Goal: Task Accomplishment & Management: Use online tool/utility

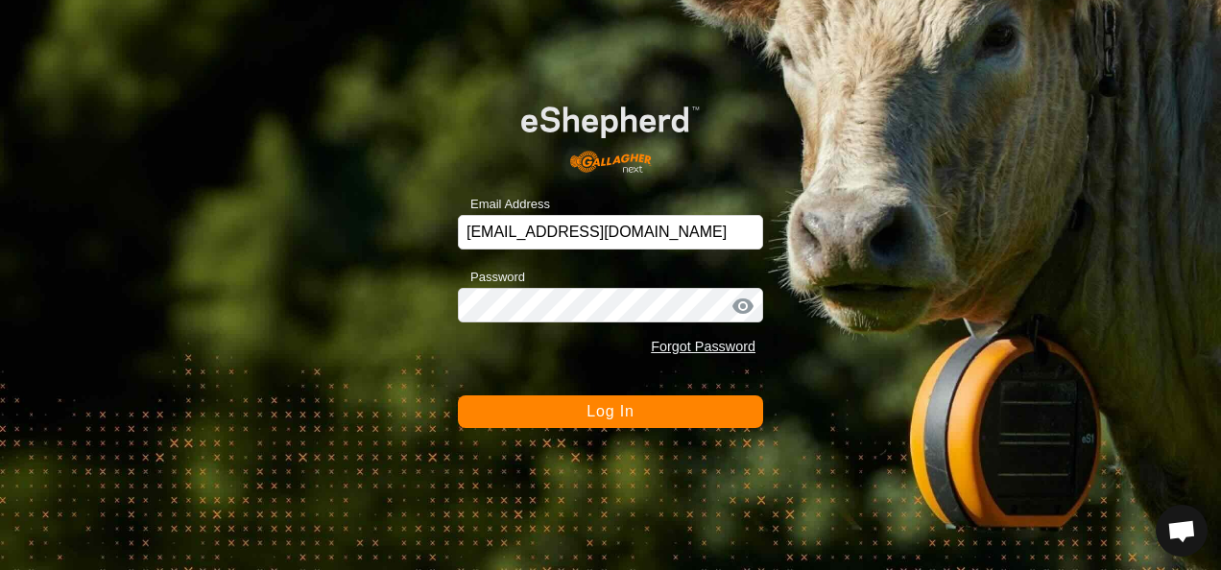
click at [637, 415] on button "Log In" at bounding box center [610, 411] width 305 height 33
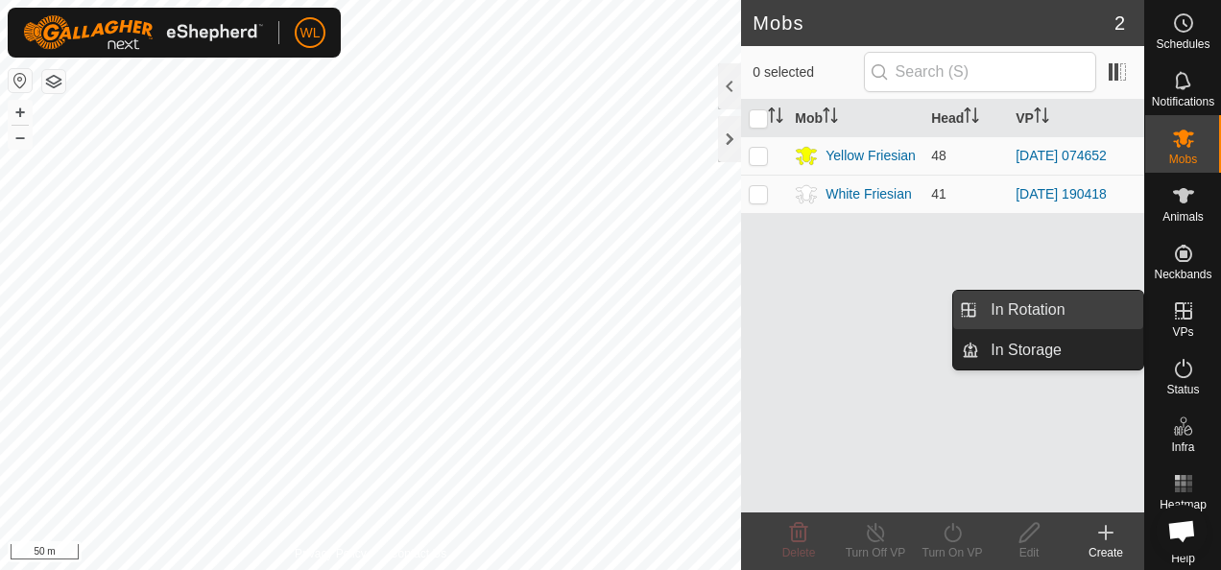
click at [1098, 305] on link "In Rotation" at bounding box center [1061, 310] width 164 height 38
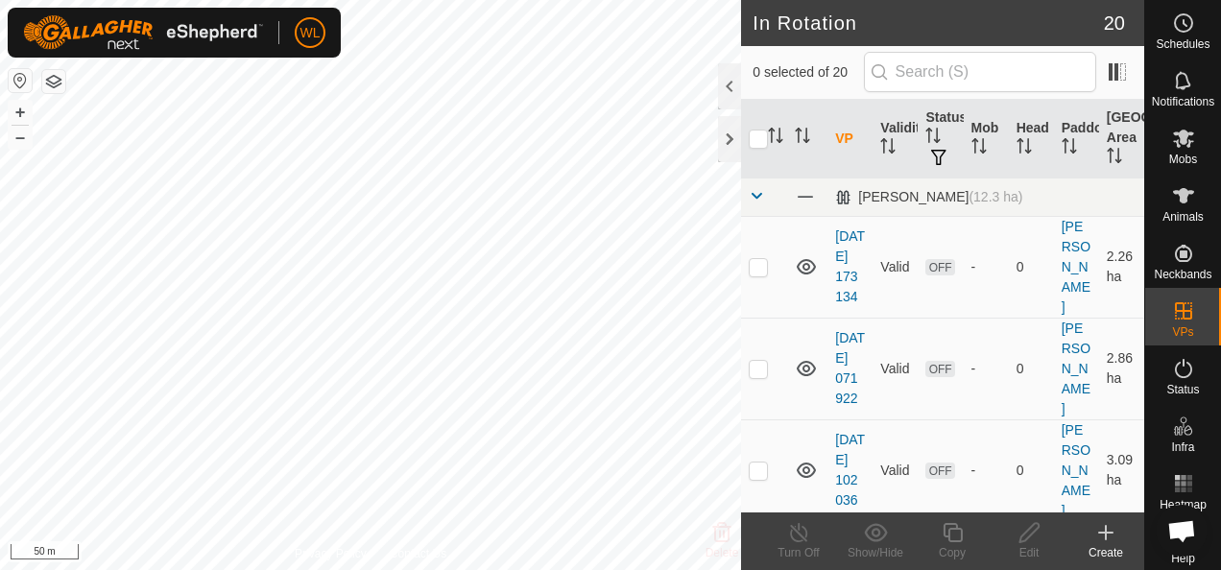
click at [1094, 537] on icon at bounding box center [1105, 532] width 23 height 23
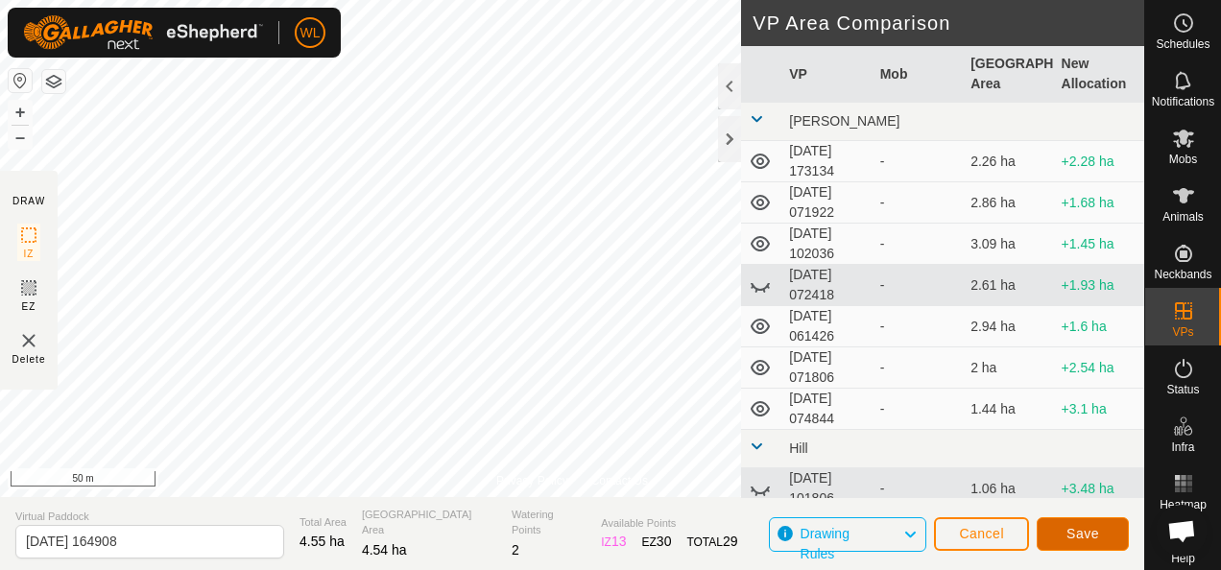
click at [1072, 536] on span "Save" at bounding box center [1082, 533] width 33 height 15
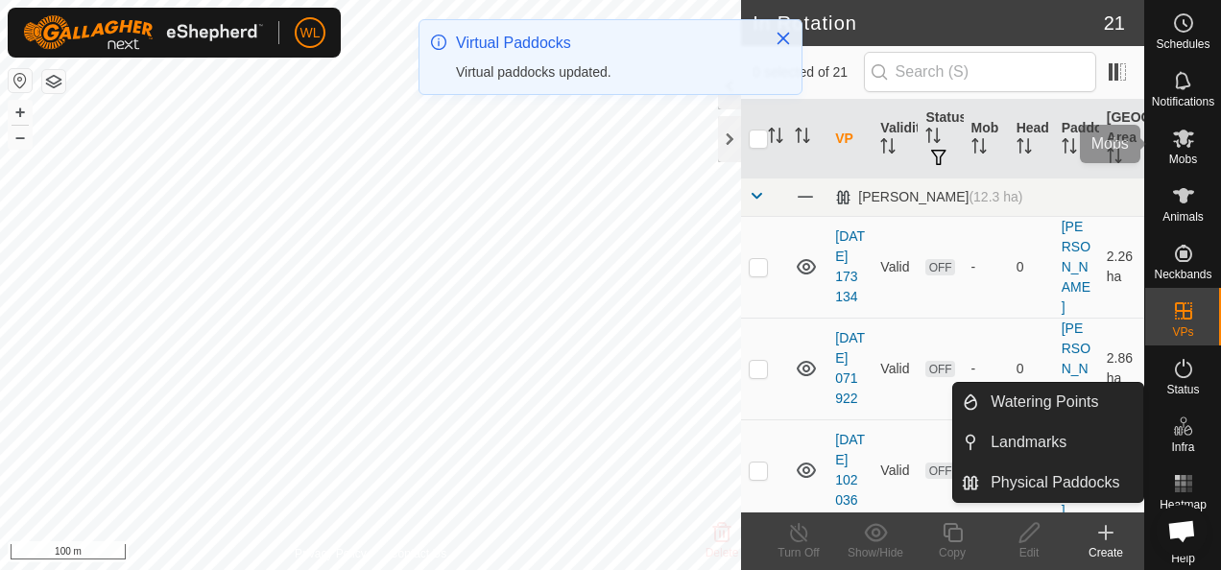
click at [1169, 155] on span "Mobs" at bounding box center [1183, 160] width 28 height 12
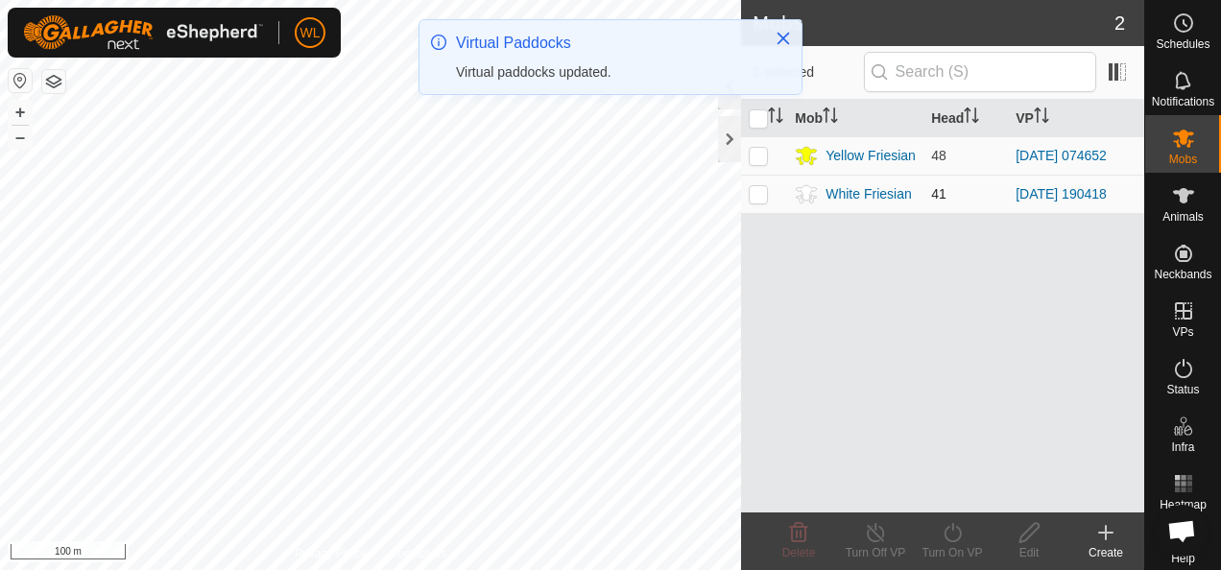
click at [745, 191] on td at bounding box center [764, 194] width 46 height 38
checkbox input "true"
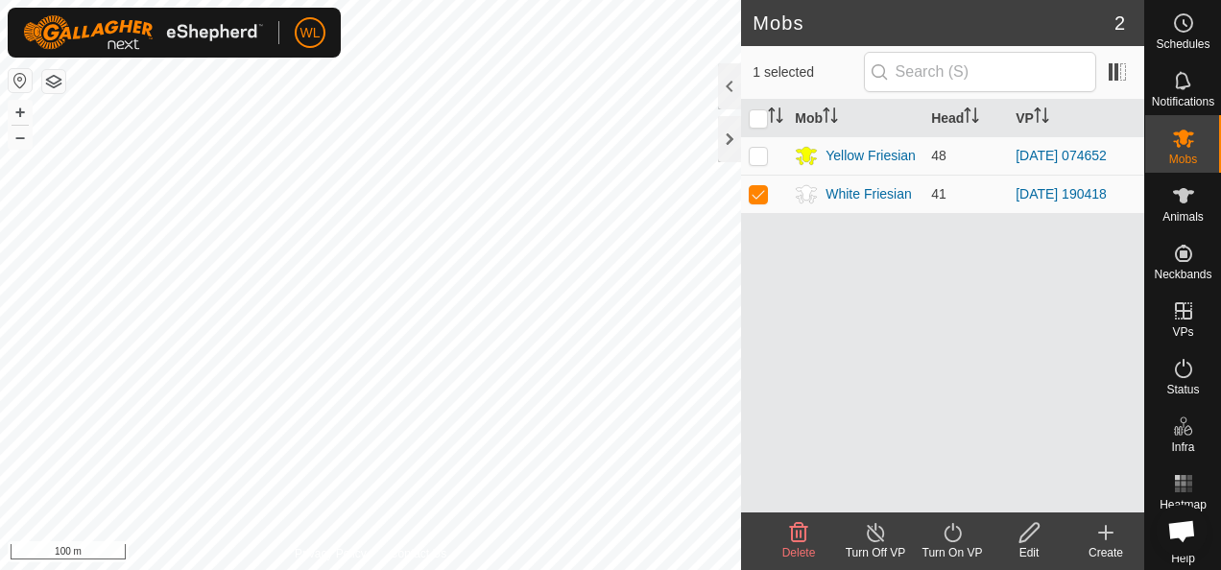
click at [948, 532] on icon at bounding box center [953, 532] width 24 height 23
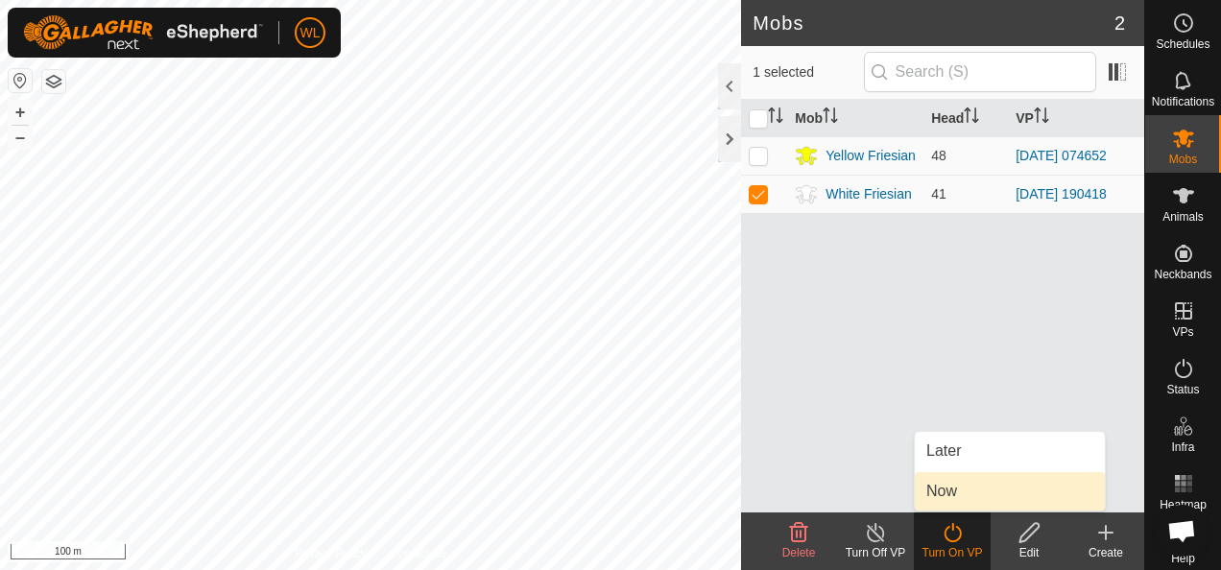
click at [979, 497] on link "Now" at bounding box center [1010, 491] width 190 height 38
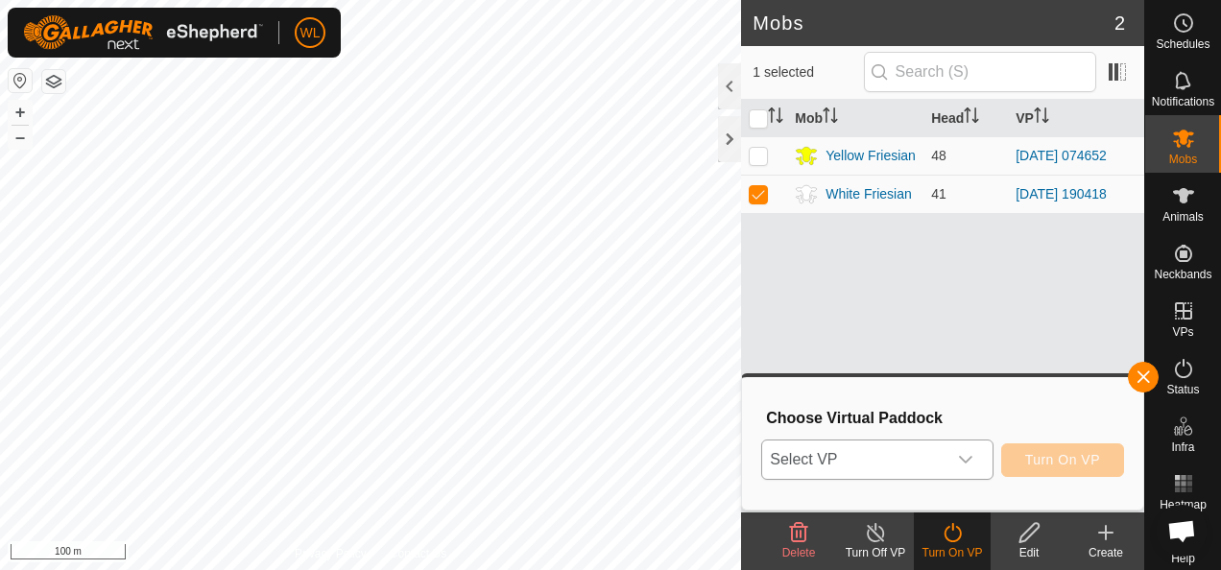
click at [864, 470] on span "Select VP" at bounding box center [853, 460] width 183 height 38
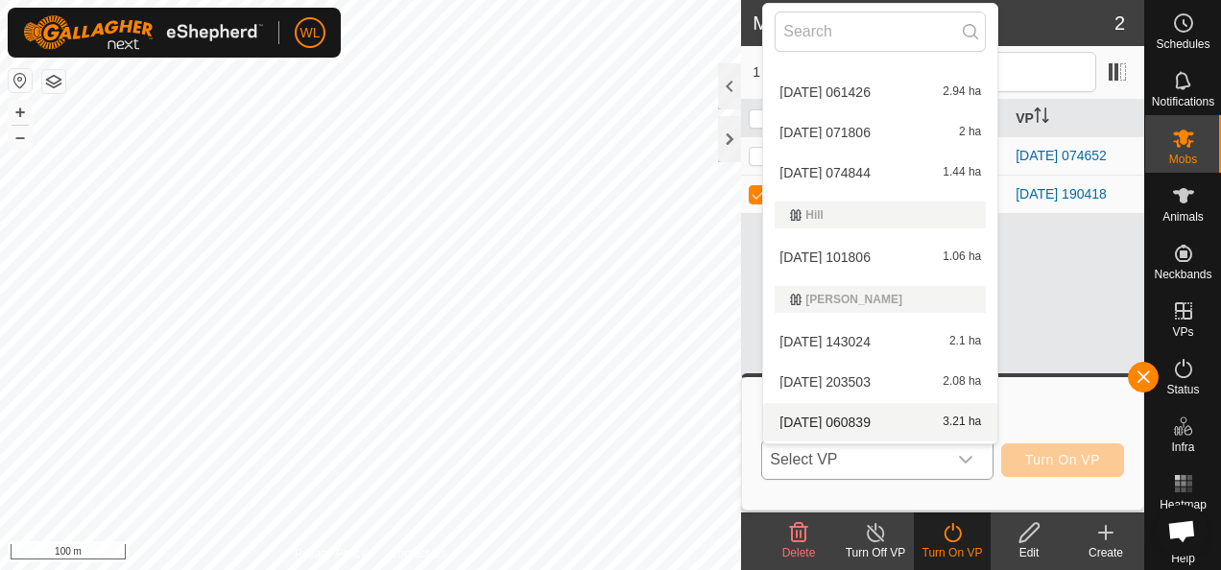
scroll to position [288, 0]
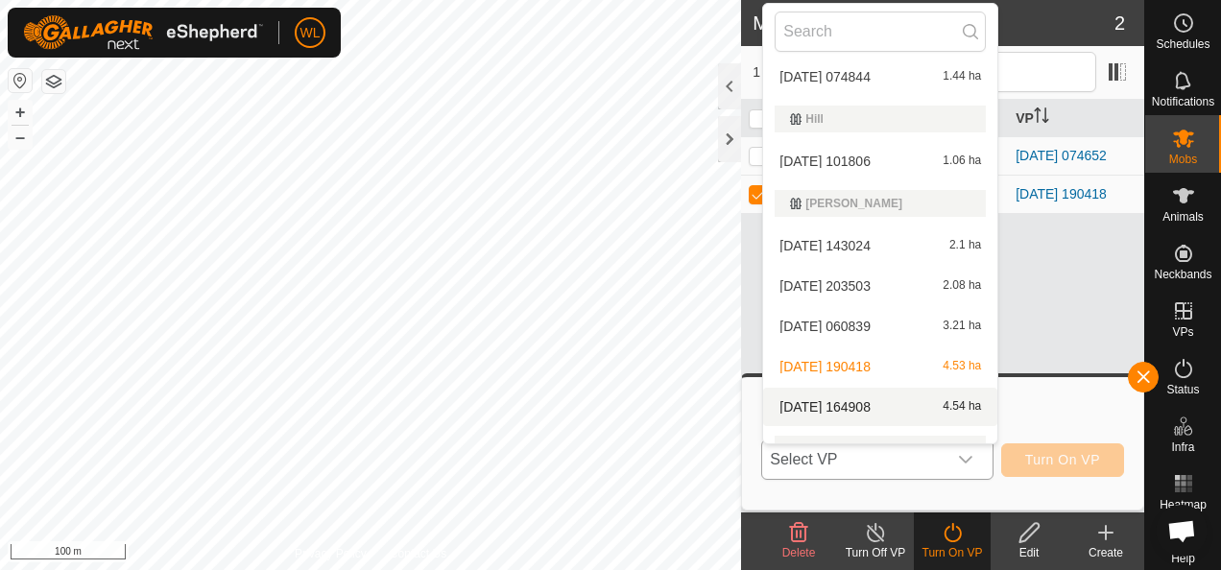
click at [881, 406] on li "[DATE] 164908 4.54 ha" at bounding box center [880, 407] width 234 height 38
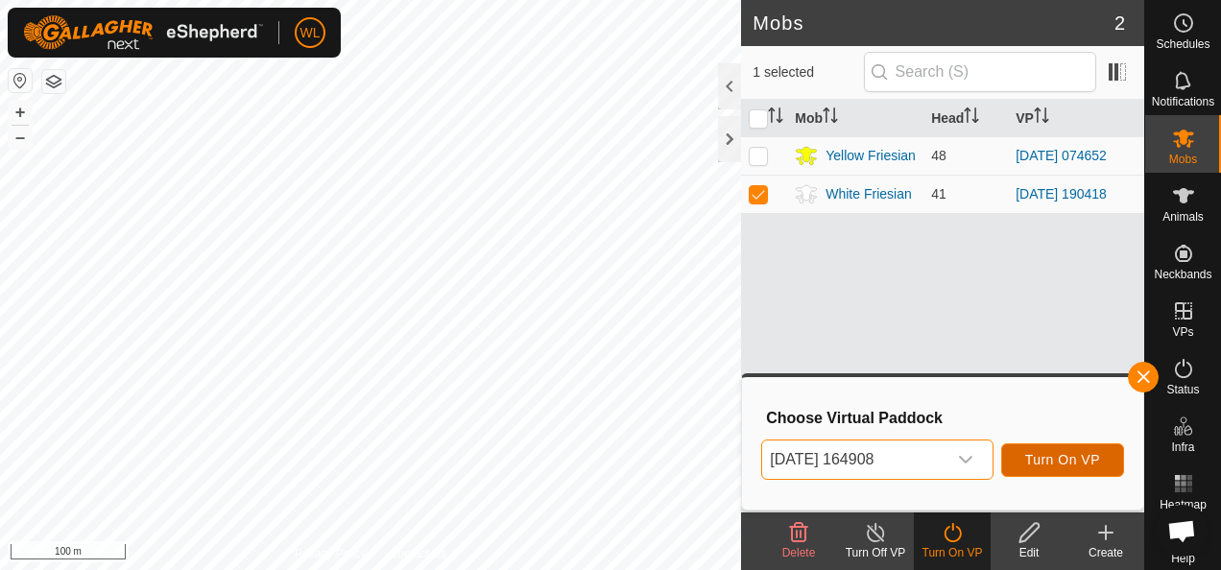
click at [1065, 455] on span "Turn On VP" at bounding box center [1062, 459] width 75 height 15
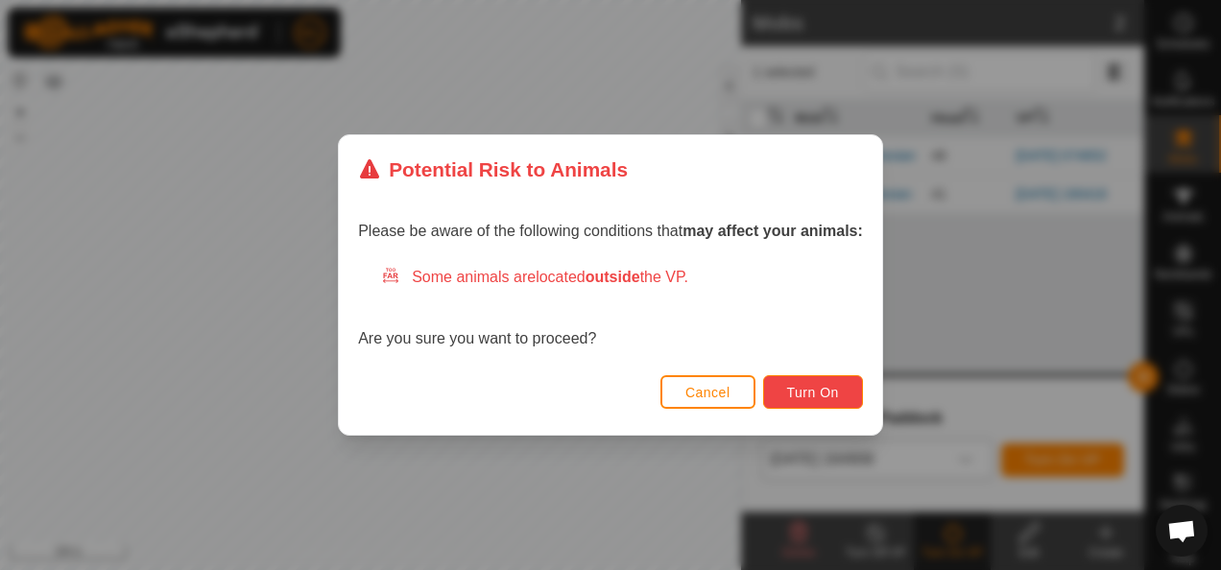
click at [820, 399] on span "Turn On" at bounding box center [813, 392] width 52 height 15
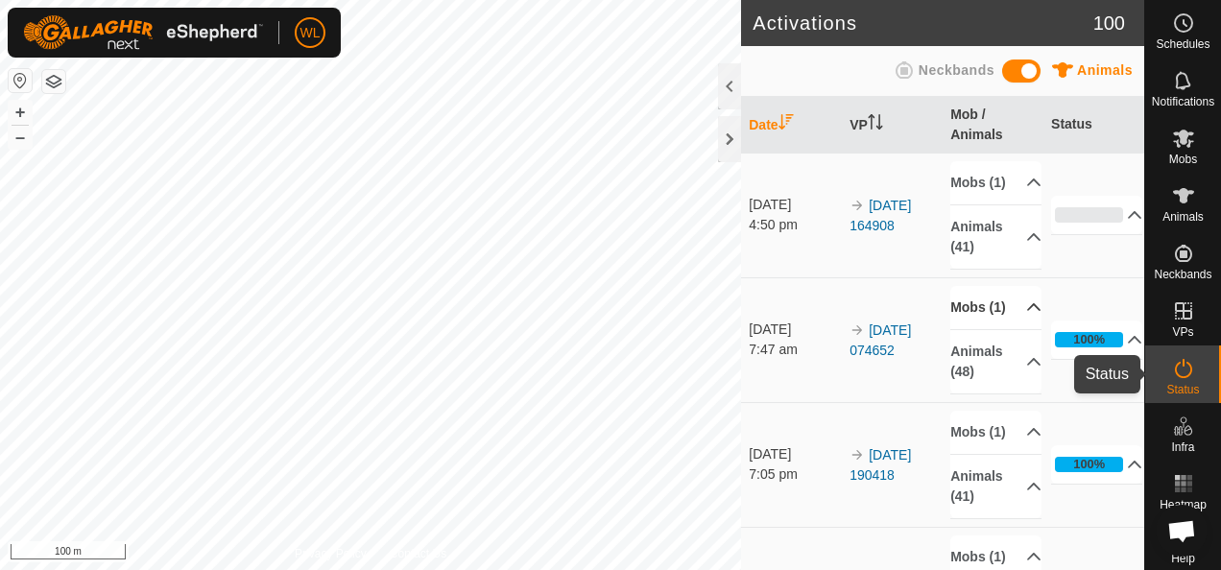
click at [1175, 374] on icon at bounding box center [1183, 368] width 17 height 19
click at [875, 214] on link "[DATE] 164908" at bounding box center [879, 216] width 61 height 36
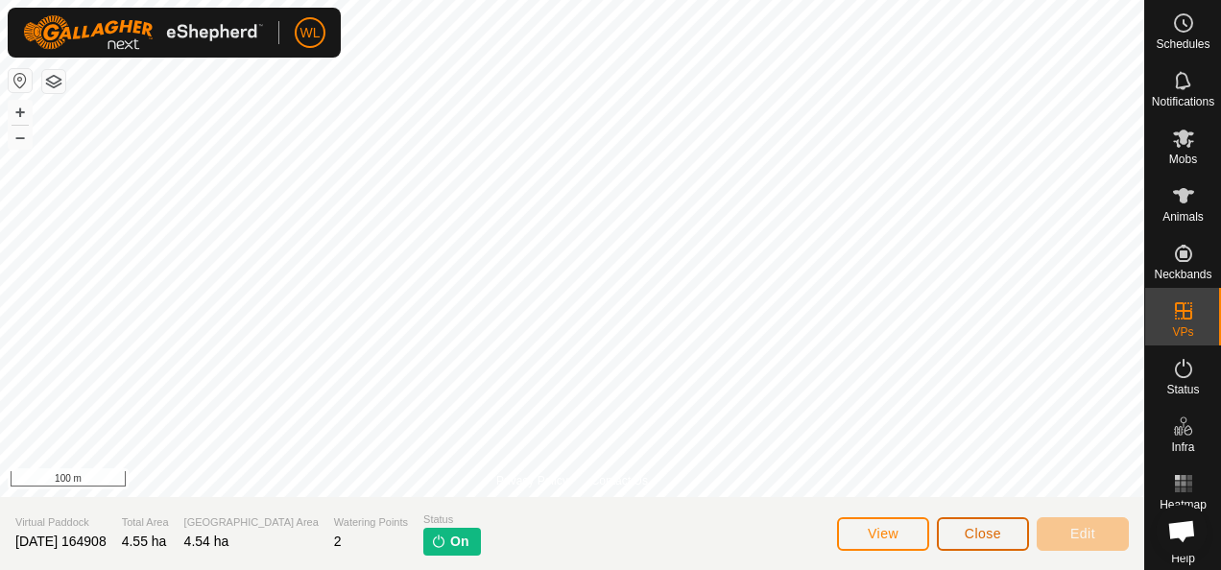
click at [963, 530] on button "Close" at bounding box center [983, 534] width 92 height 34
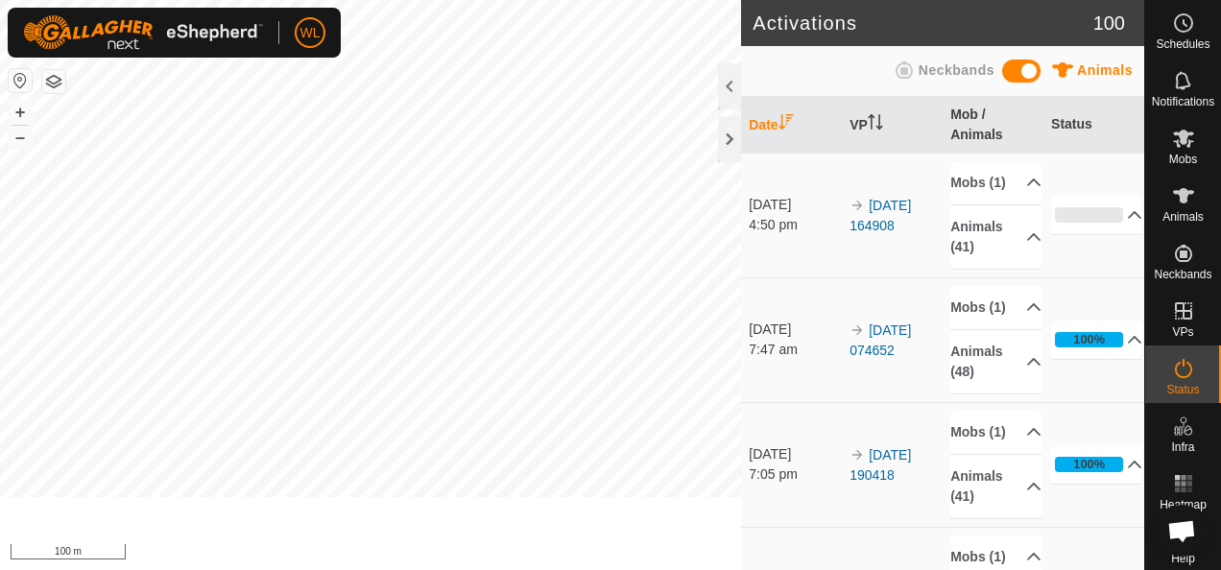
click at [959, 269] on p-accordion-header "Animals (41)" at bounding box center [995, 236] width 91 height 63
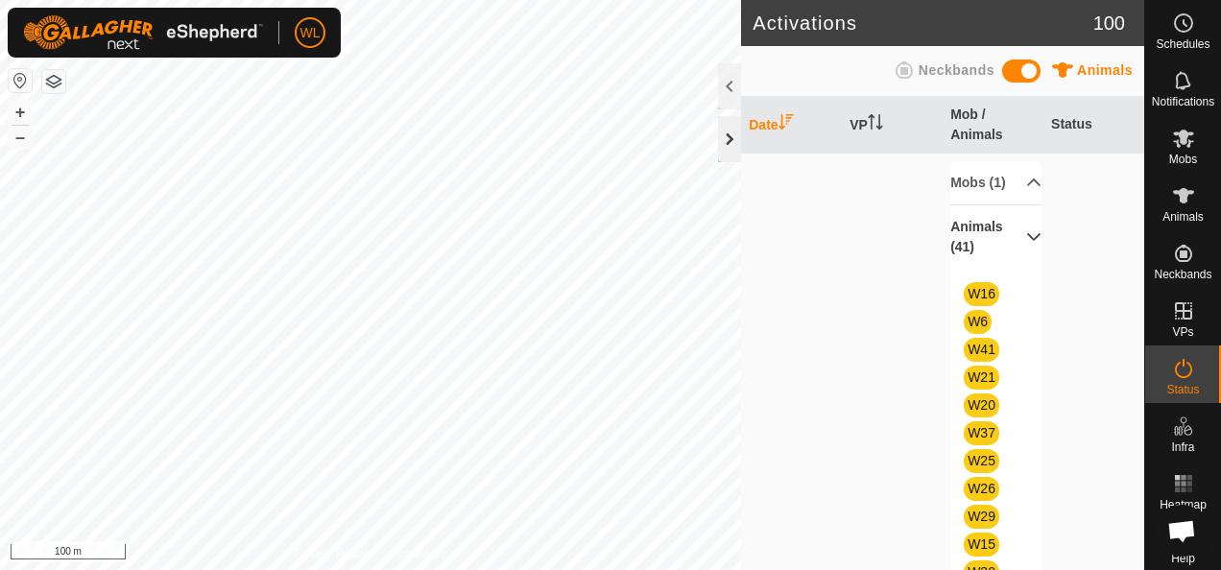
click at [734, 132] on div at bounding box center [729, 139] width 23 height 46
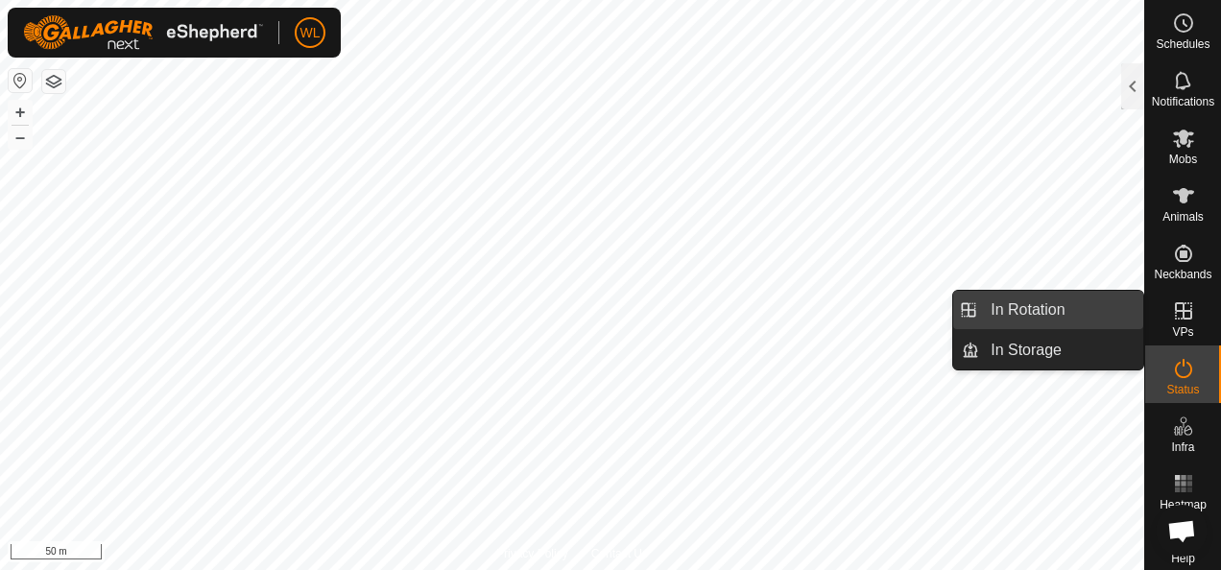
click at [1103, 308] on link "In Rotation" at bounding box center [1061, 310] width 164 height 38
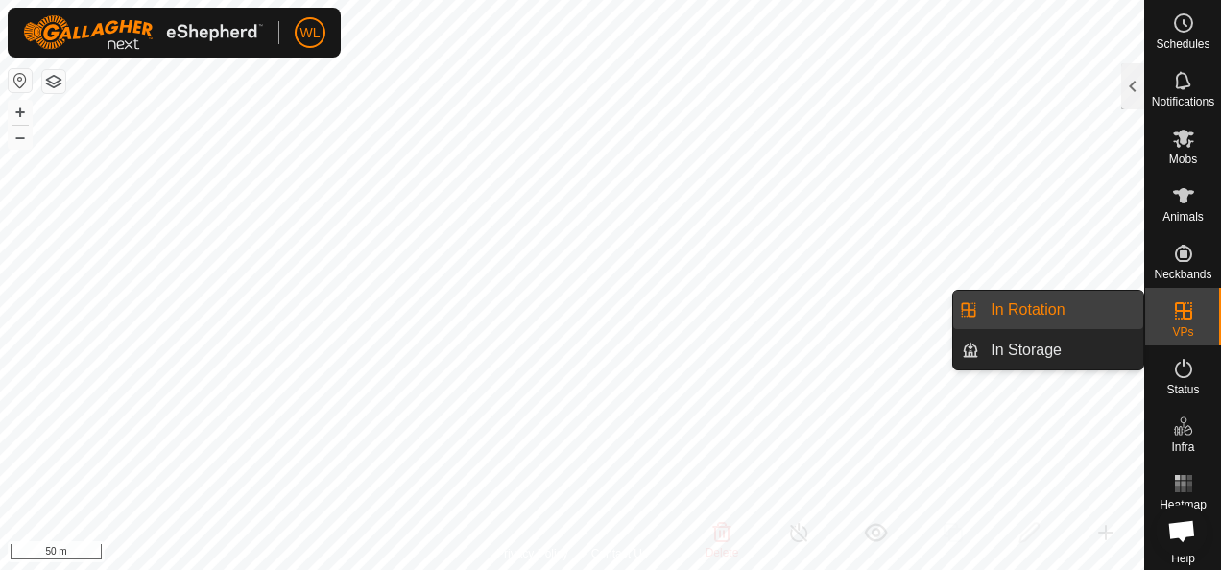
click at [1073, 322] on link "In Rotation" at bounding box center [1061, 310] width 164 height 38
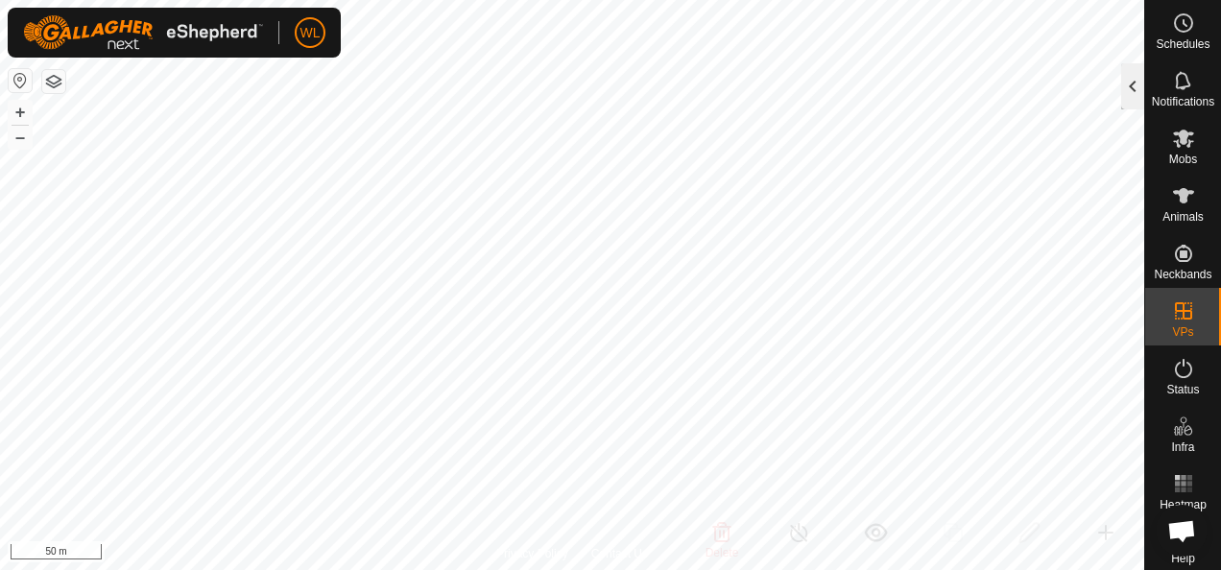
click at [1136, 89] on div at bounding box center [1132, 86] width 23 height 46
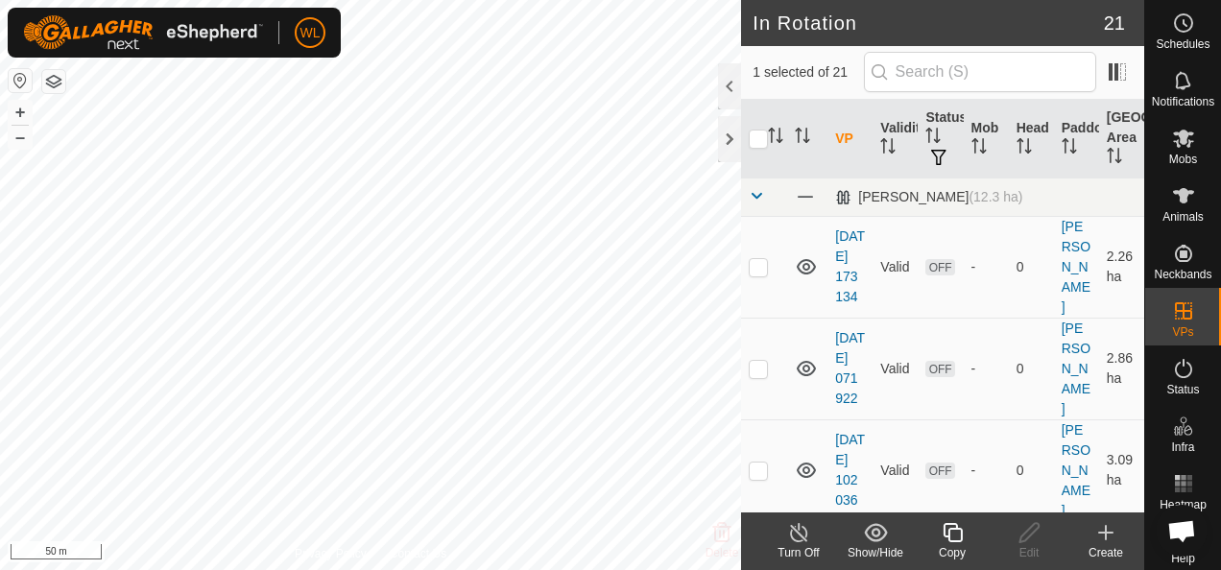
click at [1114, 536] on icon at bounding box center [1105, 532] width 23 height 23
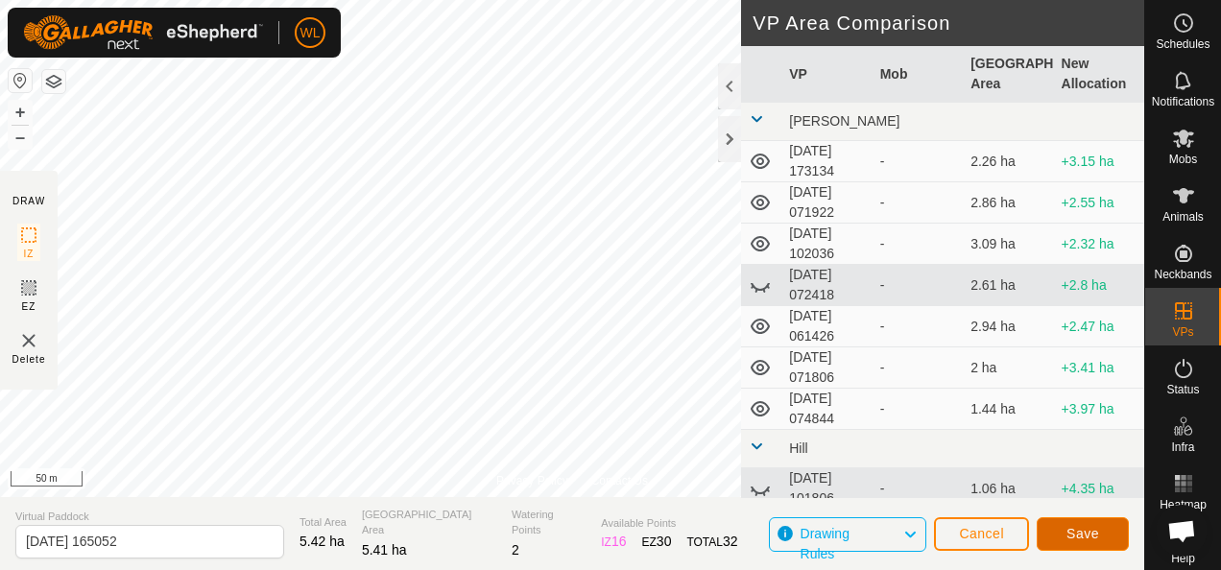
click at [1107, 521] on button "Save" at bounding box center [1083, 534] width 92 height 34
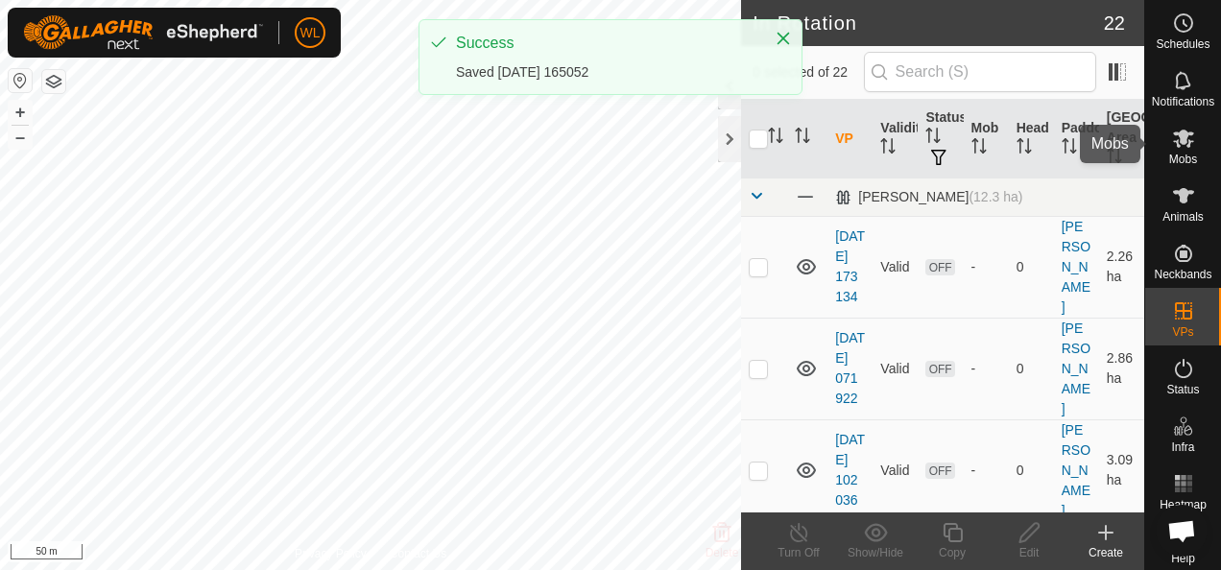
click at [1176, 154] on span "Mobs" at bounding box center [1183, 160] width 28 height 12
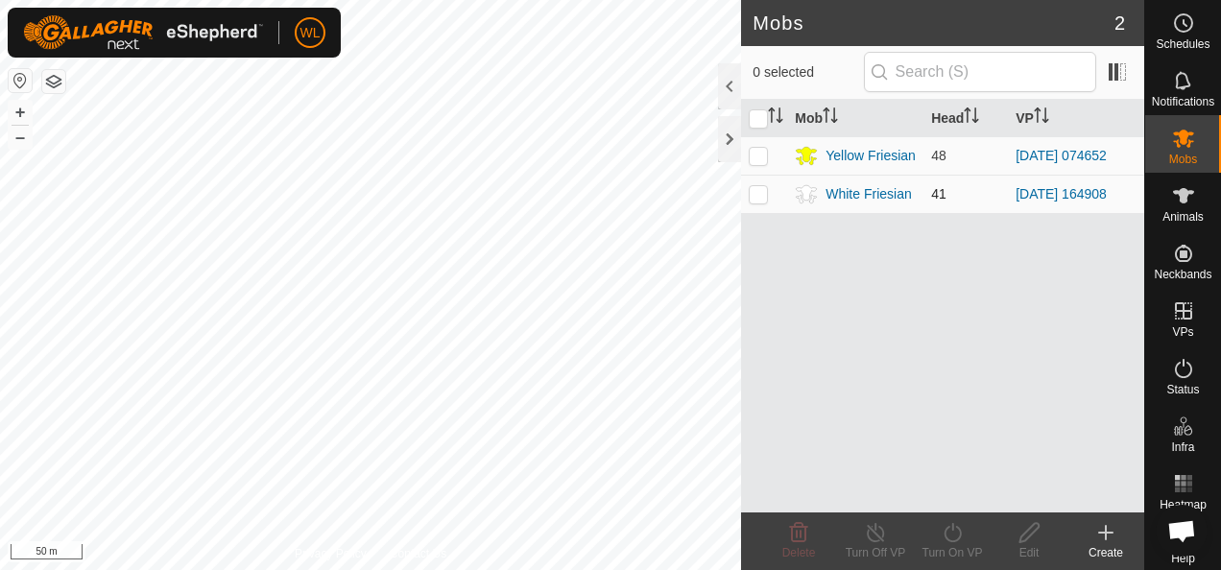
click at [761, 195] on p-checkbox at bounding box center [758, 193] width 19 height 15
checkbox input "true"
click at [958, 534] on icon at bounding box center [953, 532] width 24 height 23
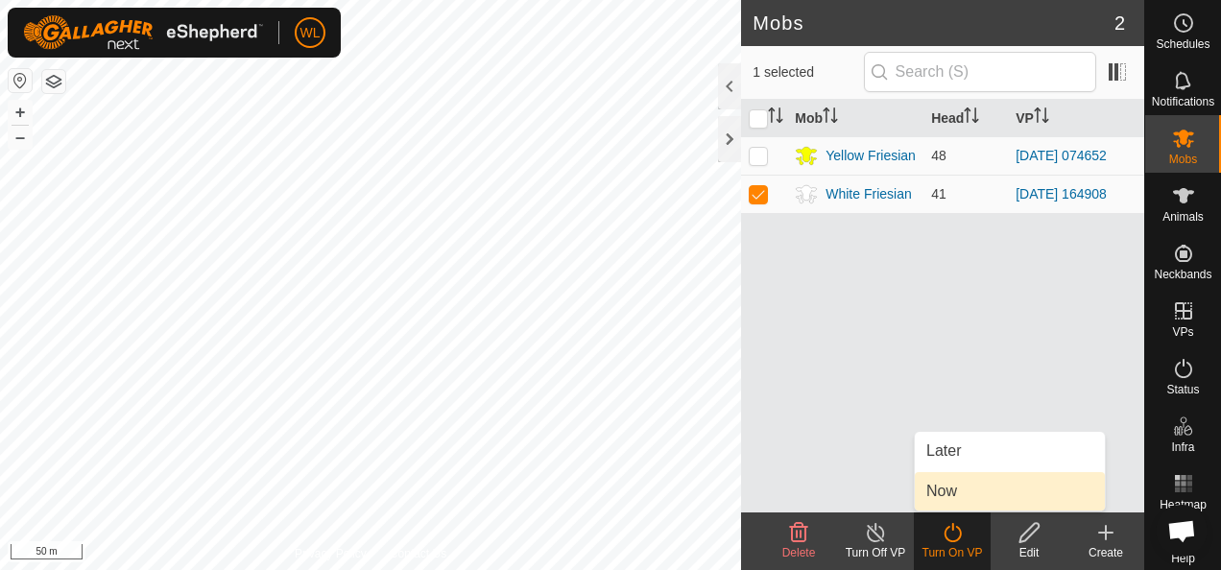
click at [934, 495] on link "Now" at bounding box center [1010, 491] width 190 height 38
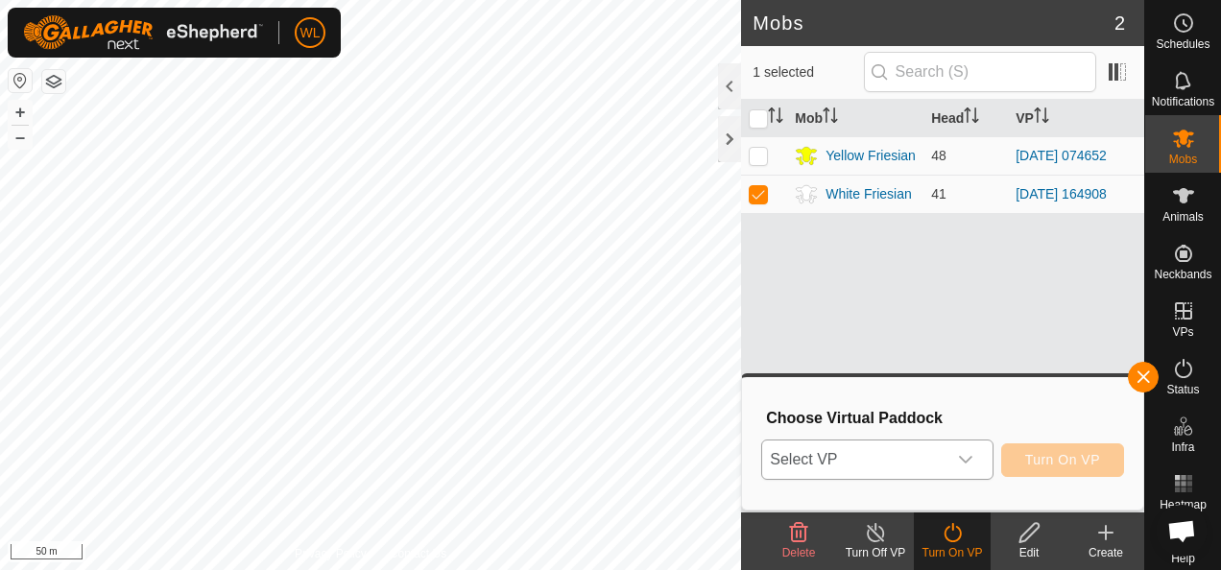
click at [865, 447] on span "Select VP" at bounding box center [853, 460] width 183 height 38
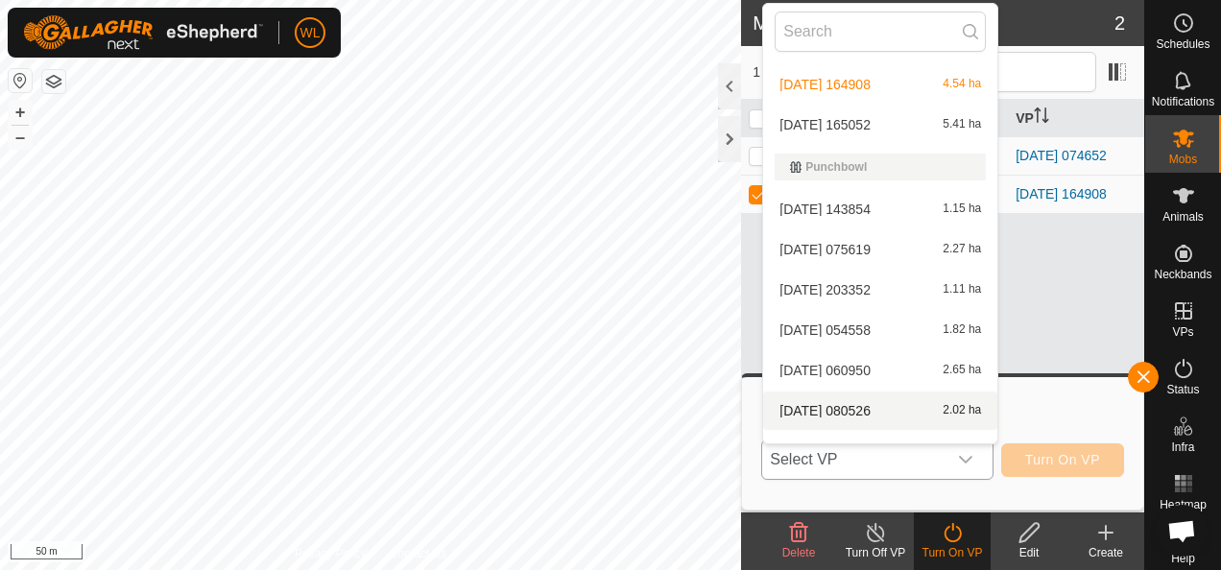
scroll to position [582, 0]
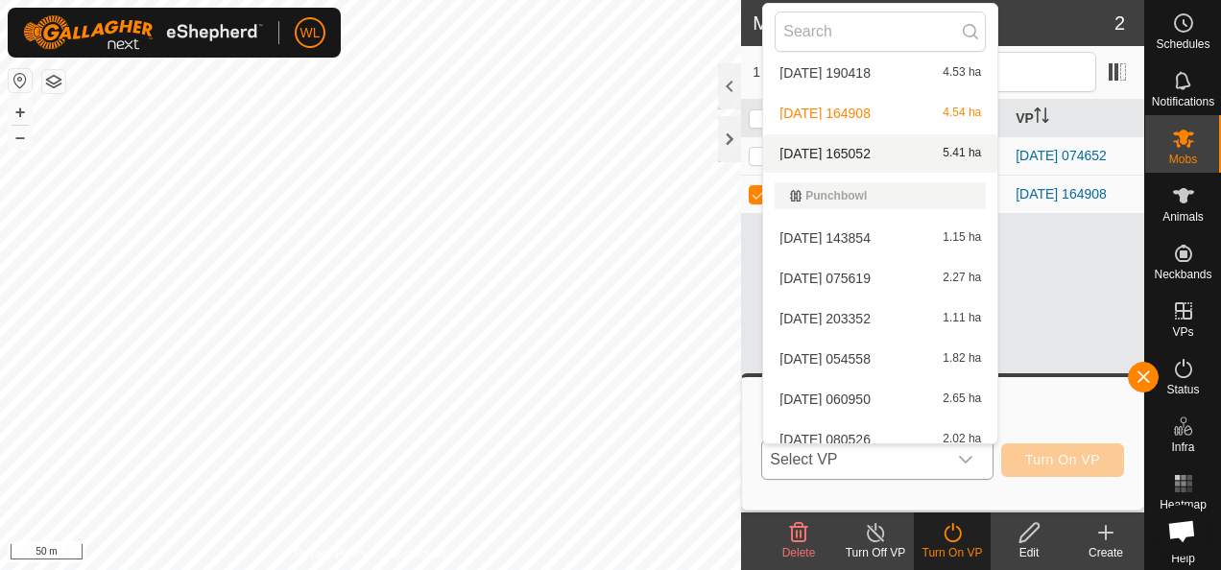
click at [885, 159] on body "WL Schedules Notifications Mobs Animals Neckbands VPs Status Infra Heatmap Help…" at bounding box center [610, 285] width 1221 height 570
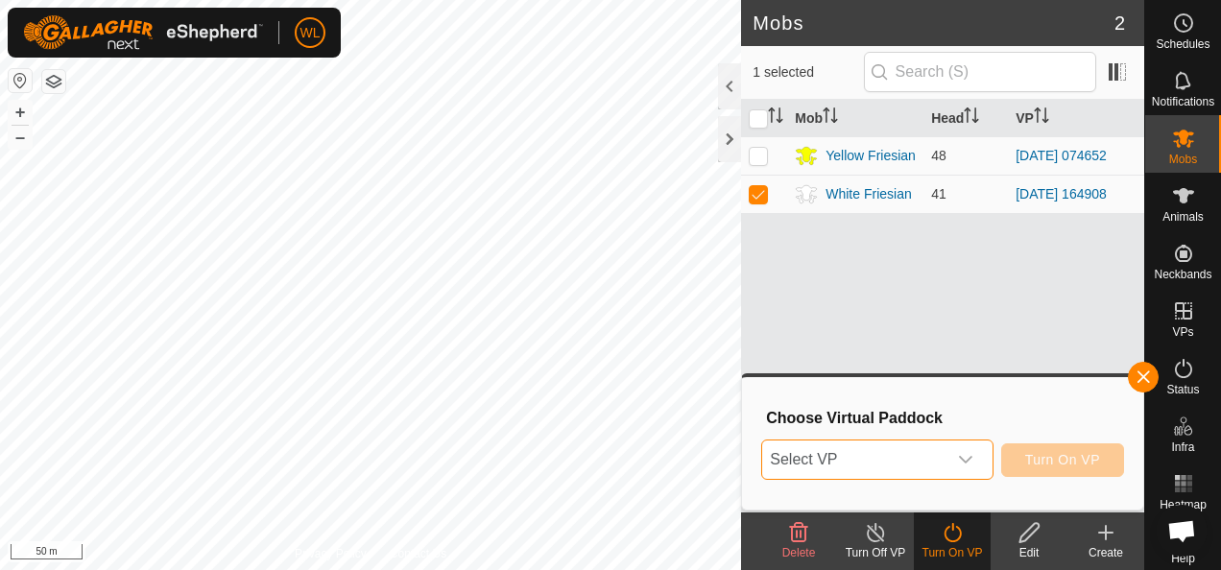
click at [894, 455] on span "Select VP" at bounding box center [853, 460] width 183 height 38
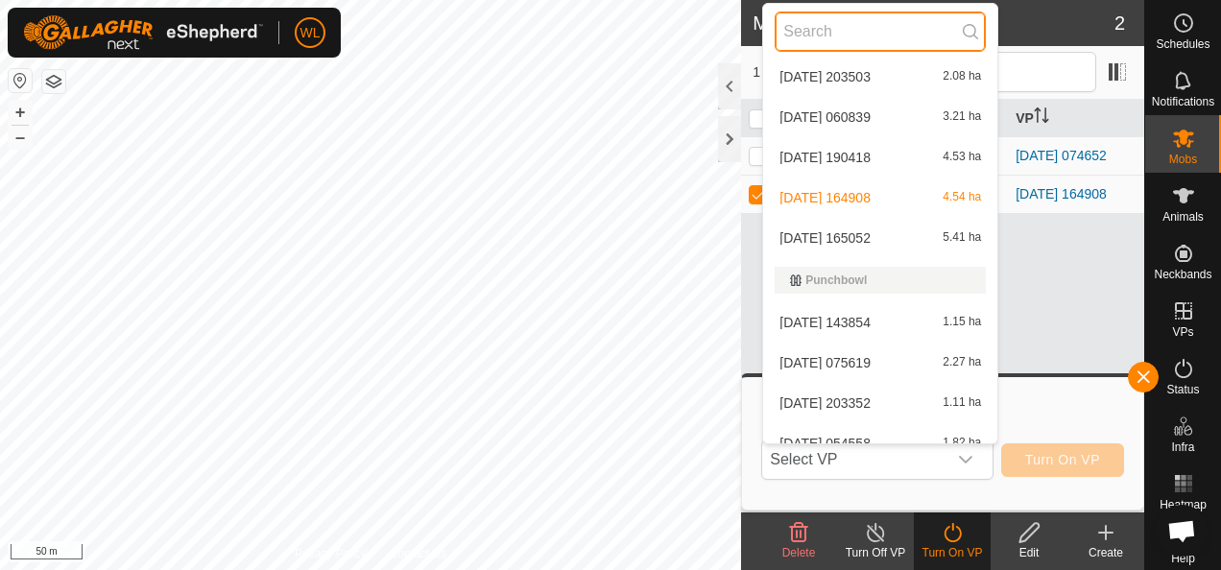
scroll to position [486, 0]
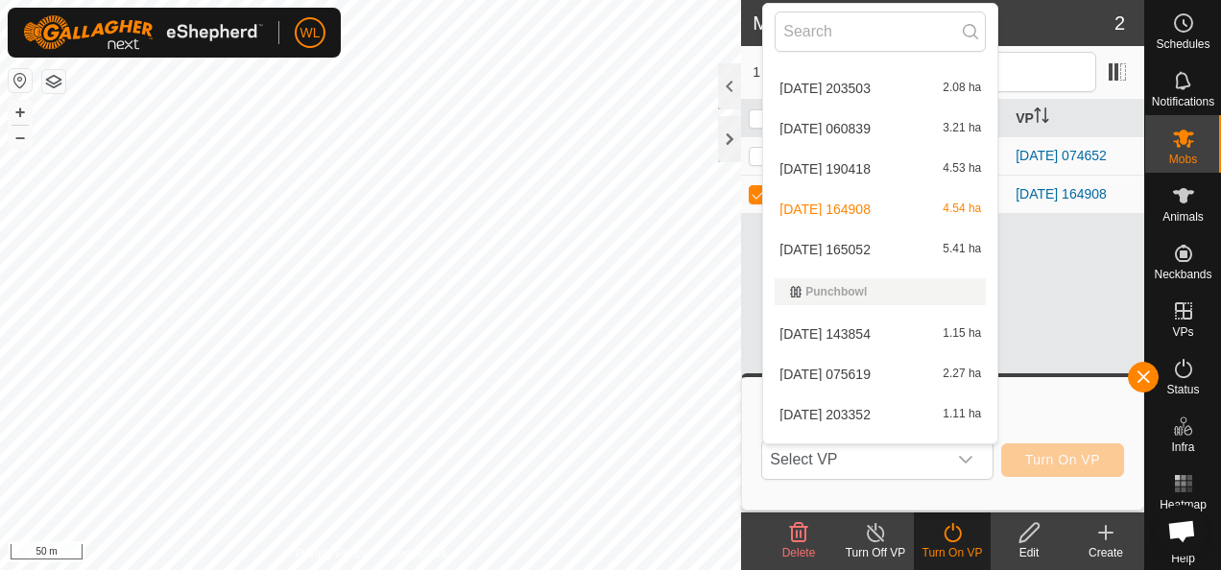
click at [868, 252] on li "[DATE] 165052 5.41 ha" at bounding box center [880, 249] width 234 height 38
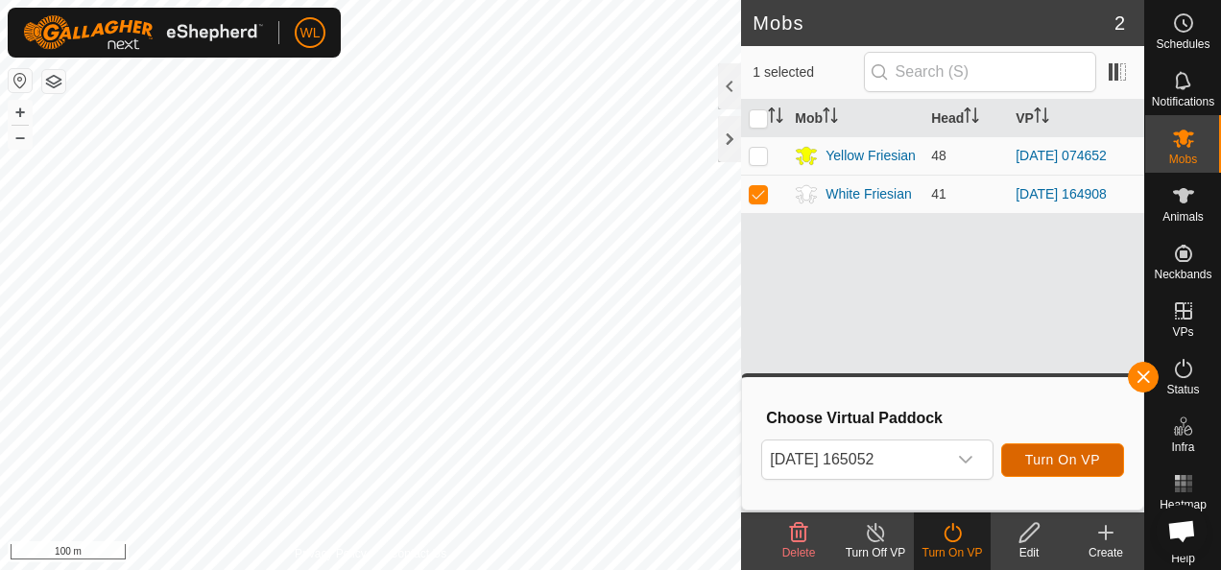
click at [1069, 453] on span "Turn On VP" at bounding box center [1062, 459] width 75 height 15
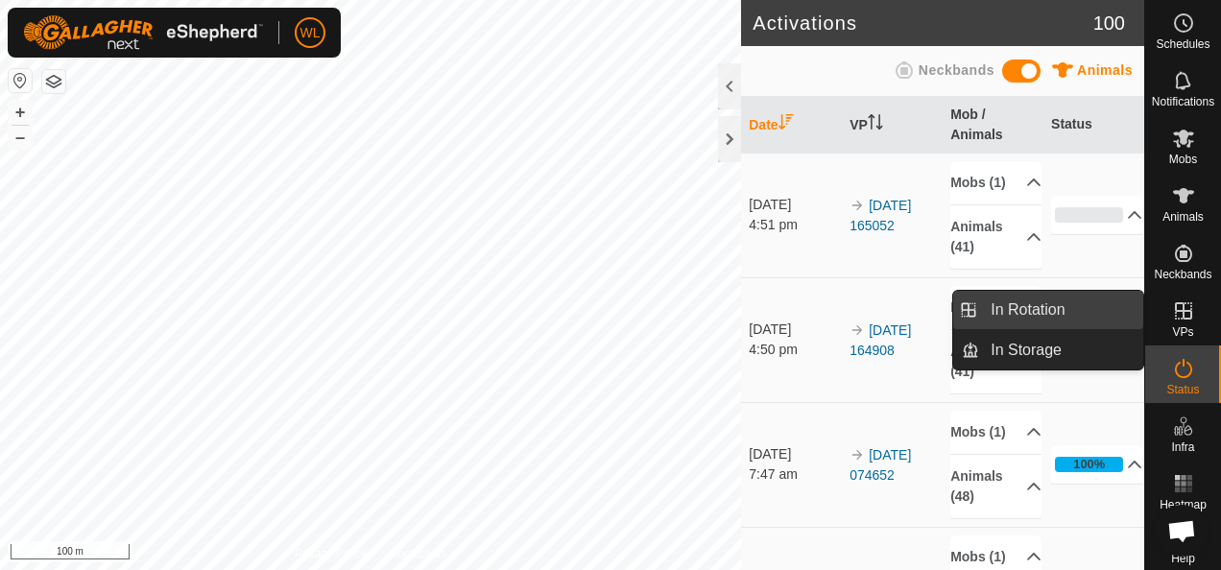
click at [1061, 307] on link "In Rotation" at bounding box center [1061, 310] width 164 height 38
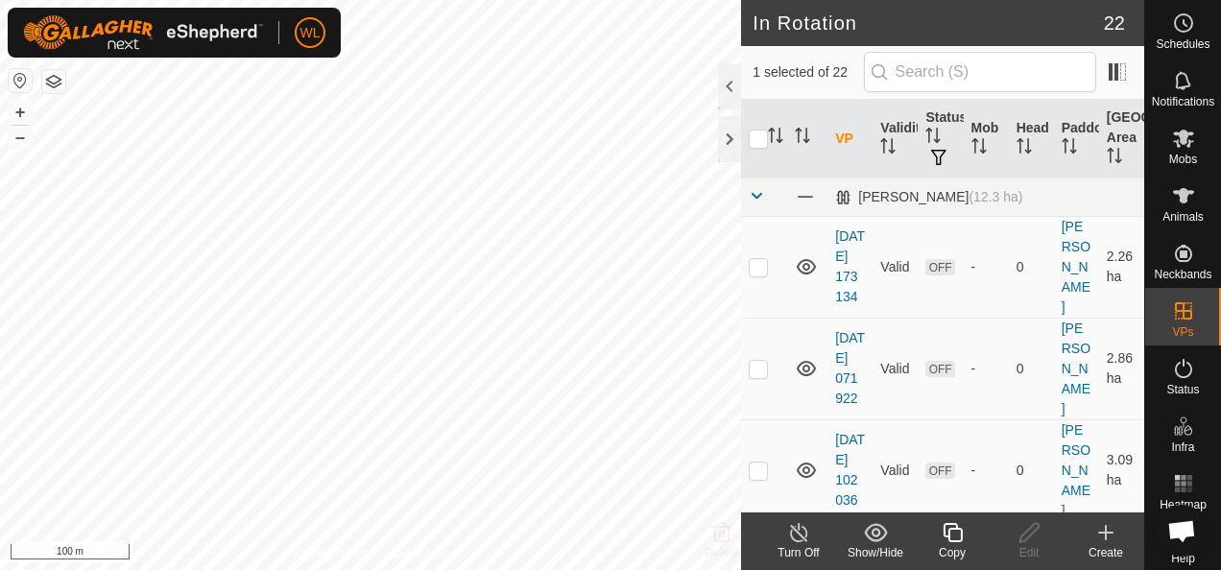
click at [1102, 535] on icon at bounding box center [1105, 532] width 23 height 23
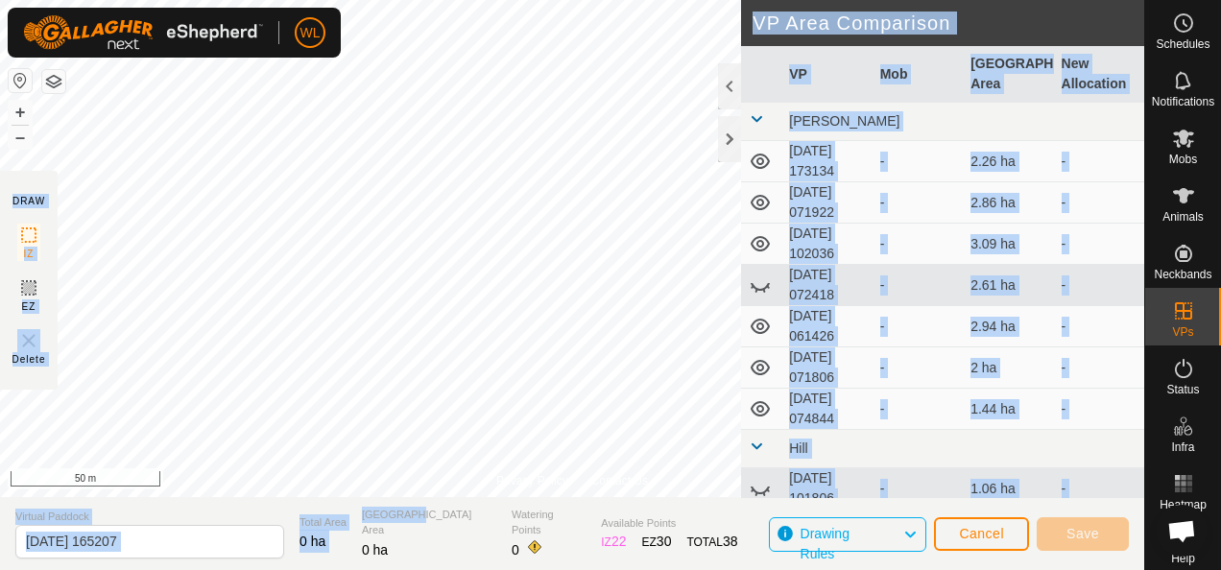
click at [432, 379] on div "Privacy Policy Contact Us W20 0446171867 White Friesian [DATE] 190418 + – ⇧ i 5…" at bounding box center [572, 285] width 1144 height 570
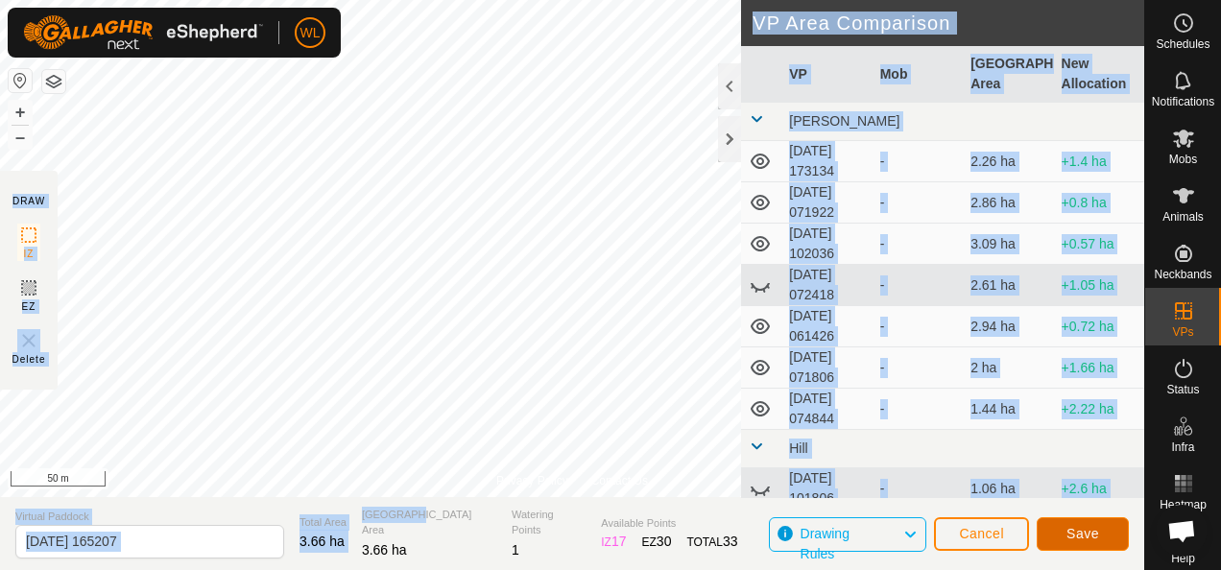
click at [1068, 534] on span "Save" at bounding box center [1082, 533] width 33 height 15
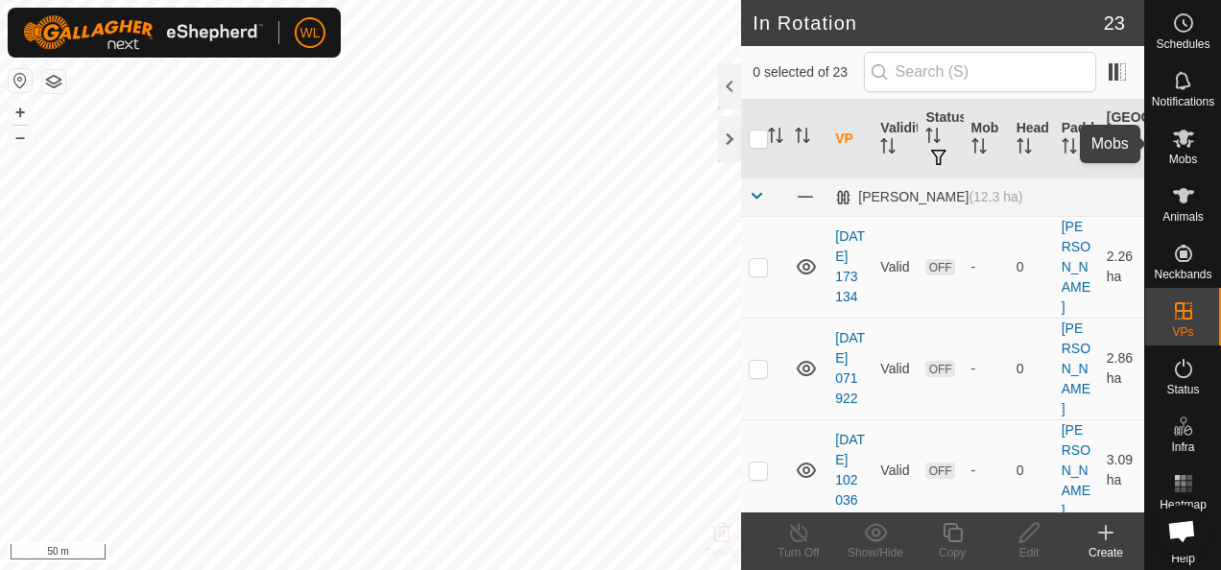
click at [1180, 152] on es-mob-svg-icon at bounding box center [1183, 138] width 35 height 31
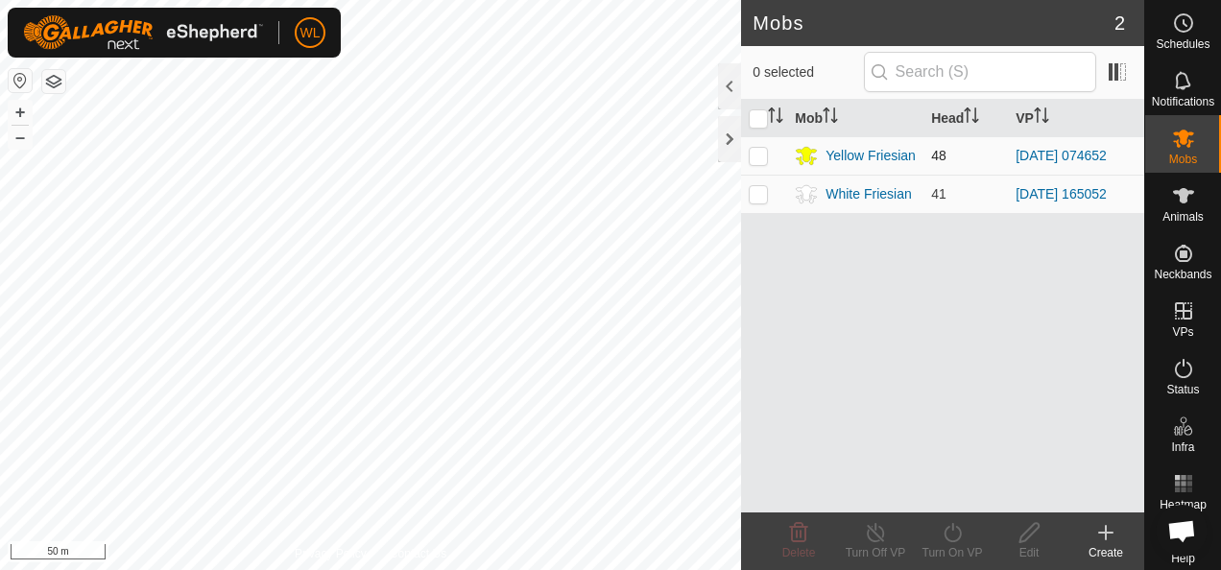
click at [764, 163] on td at bounding box center [764, 155] width 46 height 38
checkbox input "true"
click at [955, 544] on div "Turn On VP" at bounding box center [952, 552] width 77 height 17
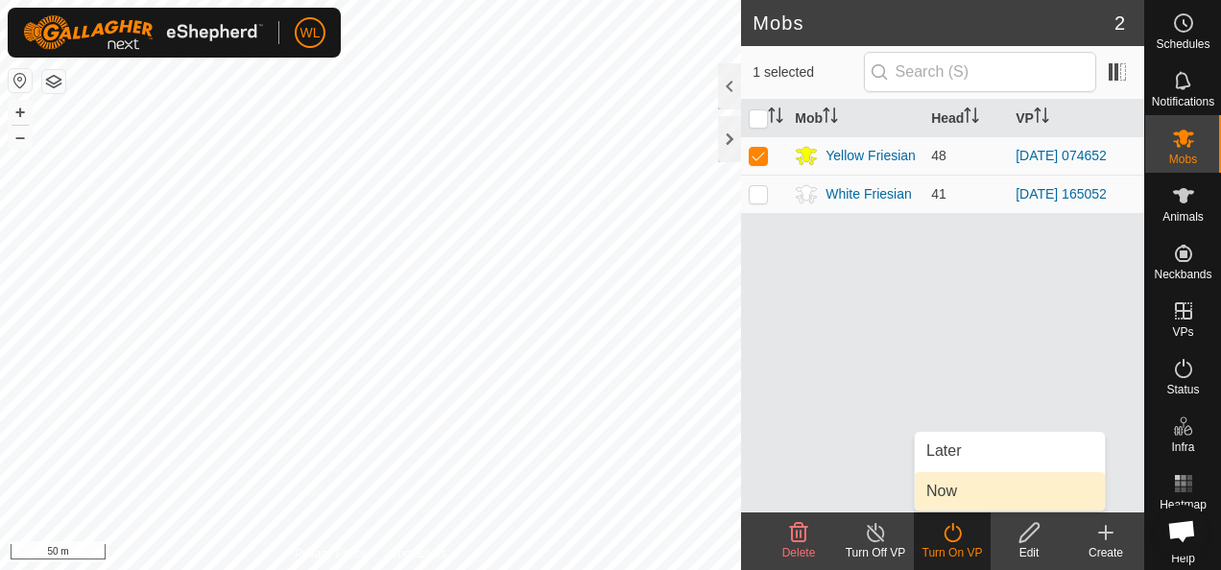
click at [947, 481] on link "Now" at bounding box center [1010, 491] width 190 height 38
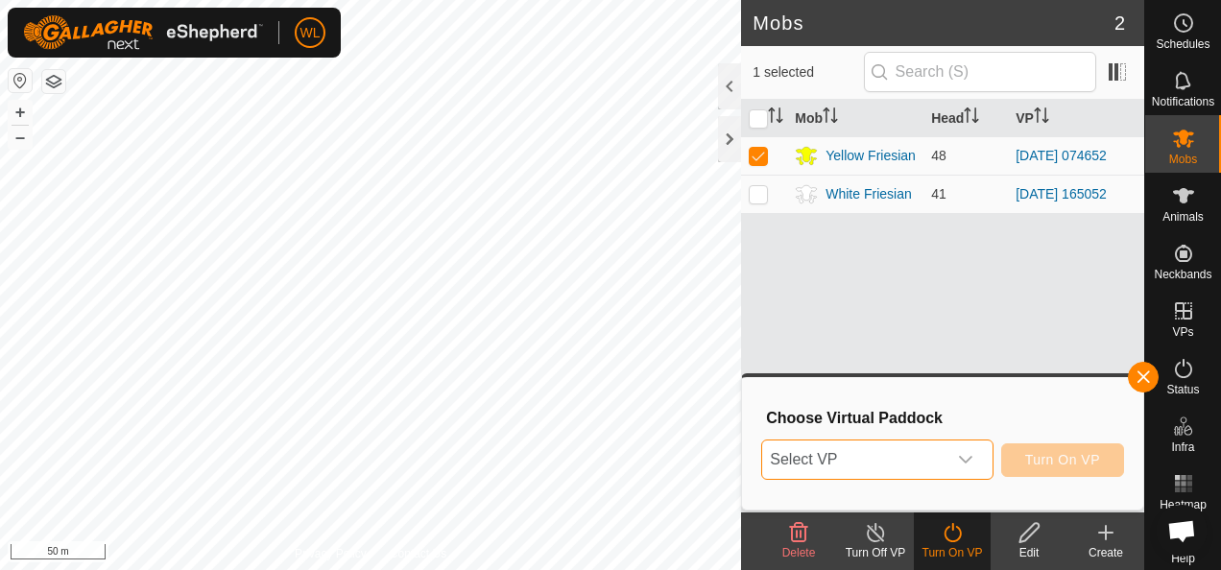
click at [846, 457] on span "Select VP" at bounding box center [853, 460] width 183 height 38
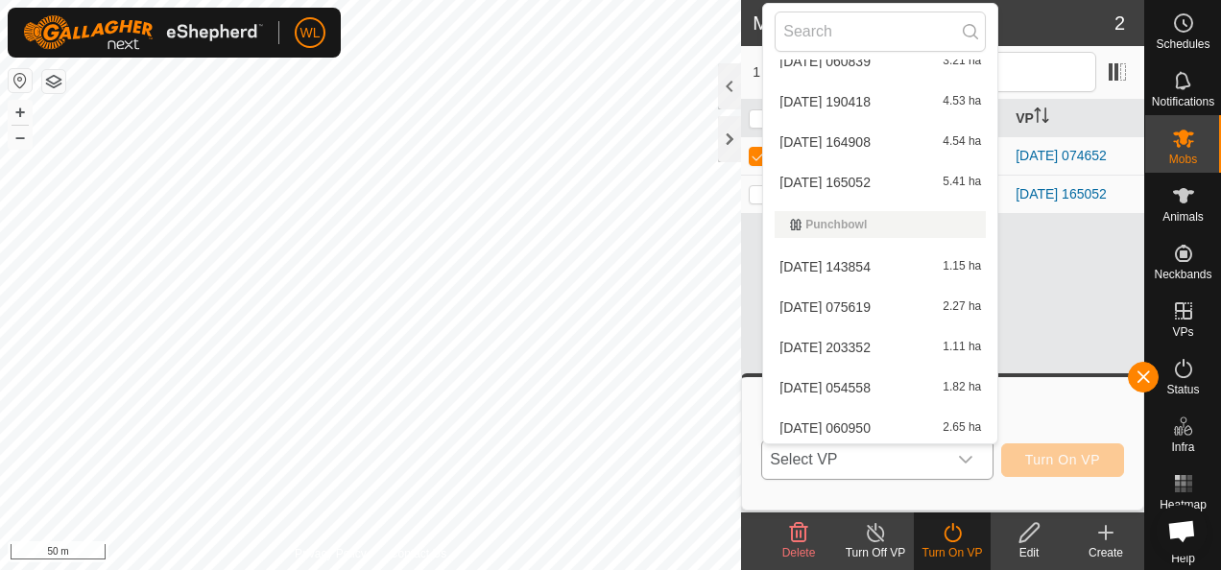
scroll to position [718, 0]
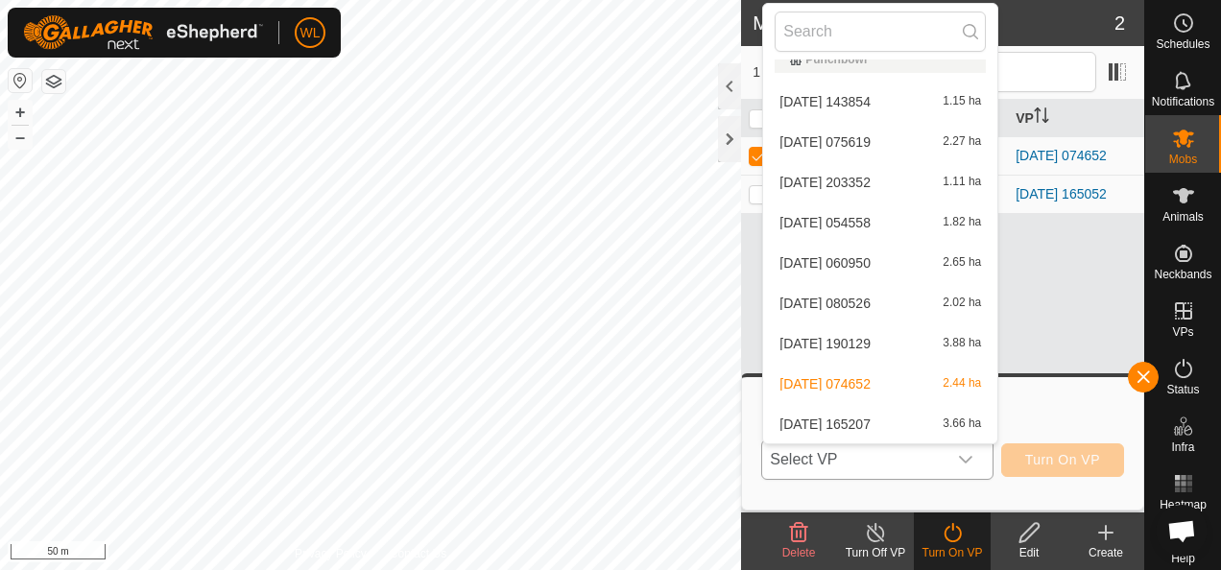
click at [859, 417] on li "[DATE] 165207 3.66 ha" at bounding box center [880, 424] width 234 height 38
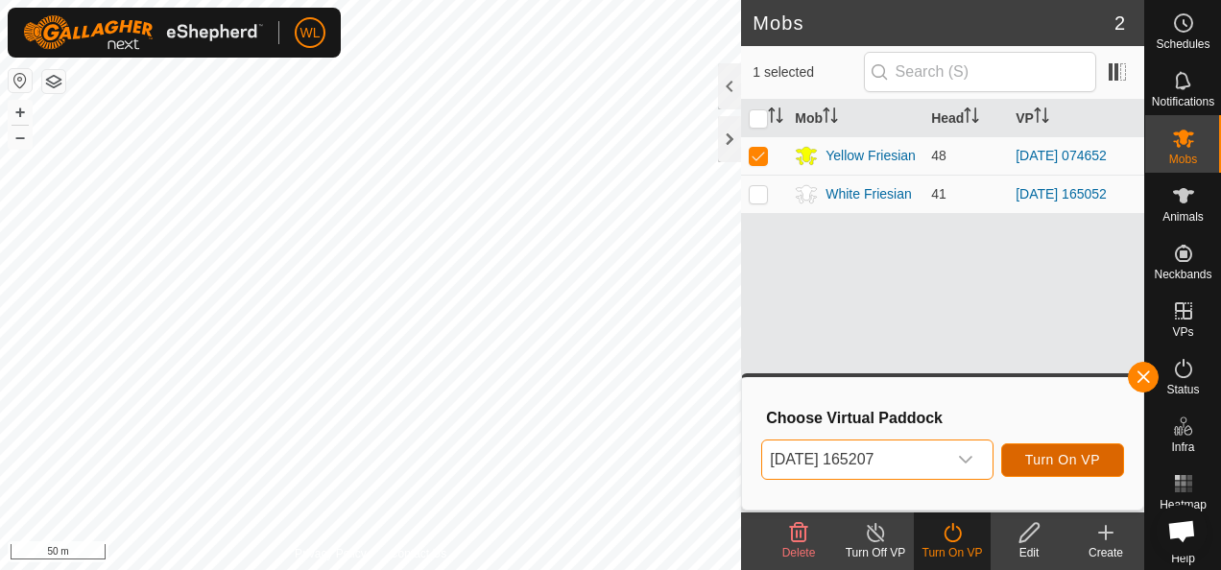
click at [1053, 452] on span "Turn On VP" at bounding box center [1062, 459] width 75 height 15
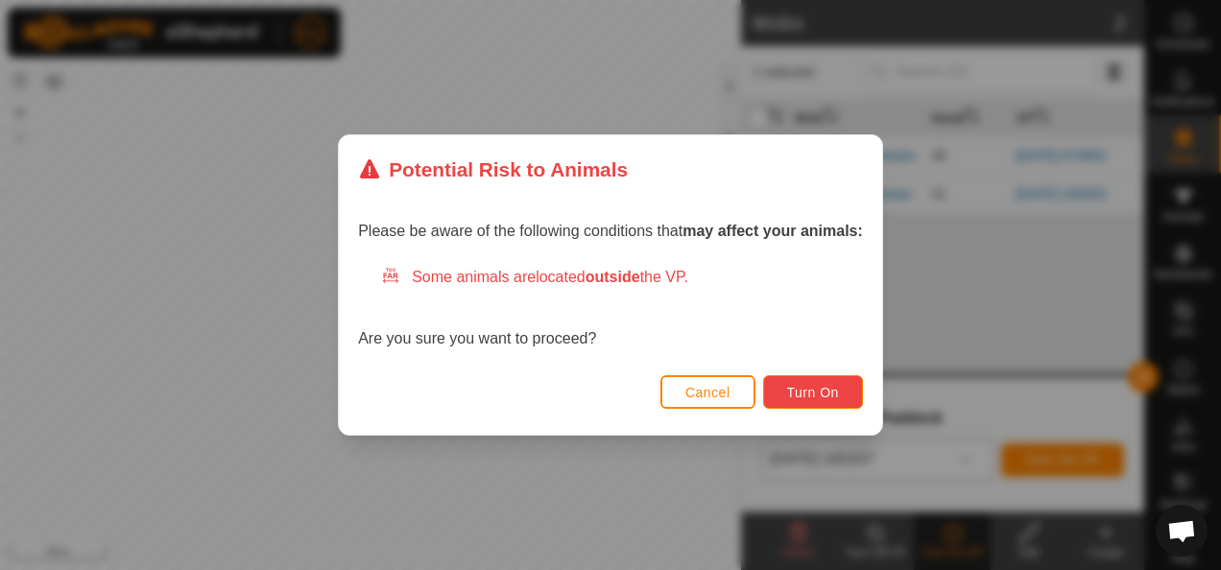
click at [795, 390] on span "Turn On" at bounding box center [813, 392] width 52 height 15
